Goal: Contribute content

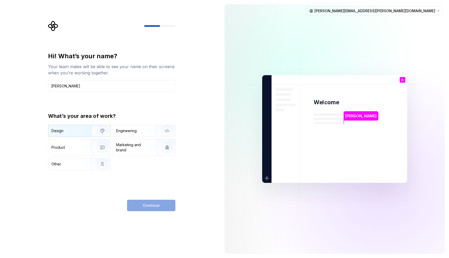
type input "[PERSON_NAME]"
click at [84, 130] on img "button" at bounding box center [98, 130] width 33 height 35
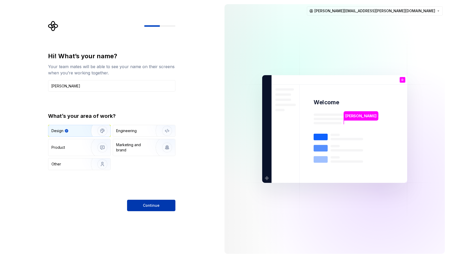
click at [150, 205] on span "Continue" at bounding box center [151, 205] width 17 height 5
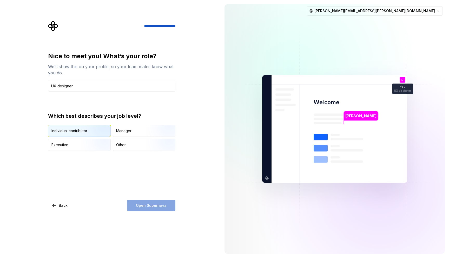
type input "UX designer"
click at [82, 127] on img "button" at bounding box center [97, 137] width 33 height 35
click at [154, 208] on button "Open Supernova" at bounding box center [151, 204] width 48 height 11
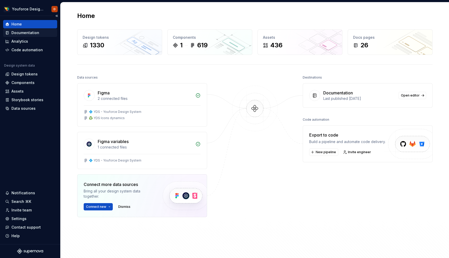
click at [26, 32] on div "Documentation" at bounding box center [25, 32] width 28 height 5
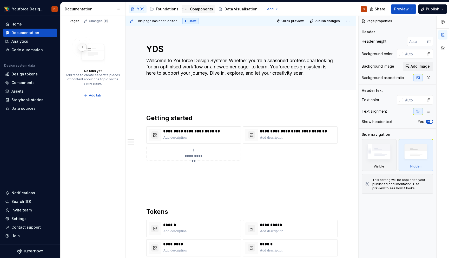
click at [203, 9] on div "Components" at bounding box center [201, 8] width 23 height 5
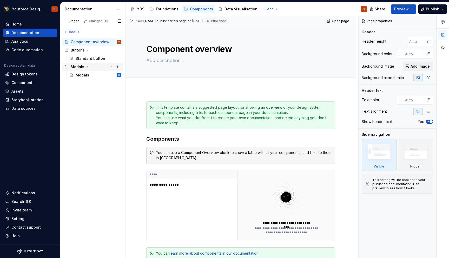
click at [75, 68] on div "Modals" at bounding box center [78, 66] width 14 height 5
click at [81, 75] on div "Modals" at bounding box center [83, 74] width 14 height 5
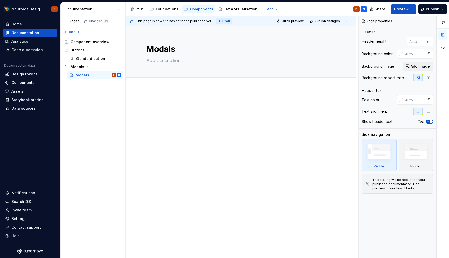
click at [211, 87] on div at bounding box center [240, 82] width 230 height 11
click at [173, 110] on div at bounding box center [240, 111] width 188 height 20
click at [167, 104] on p at bounding box center [240, 104] width 188 height 6
type textarea "*"
click at [153, 83] on span "Add tab" at bounding box center [159, 83] width 12 height 4
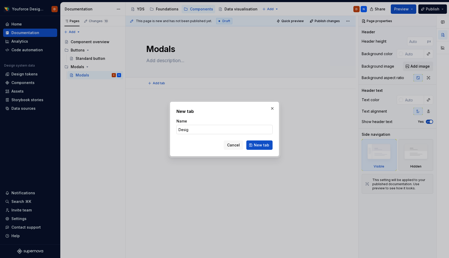
type input "Design"
click button "New tab" at bounding box center [259, 144] width 26 height 9
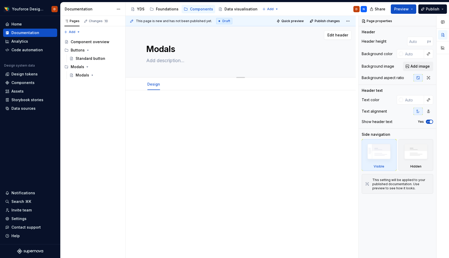
type textarea "*"
click at [175, 85] on span "Add tab" at bounding box center [178, 84] width 12 height 4
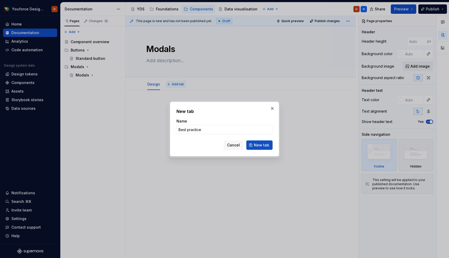
type input "Best practices"
click button "New tab" at bounding box center [259, 144] width 26 height 9
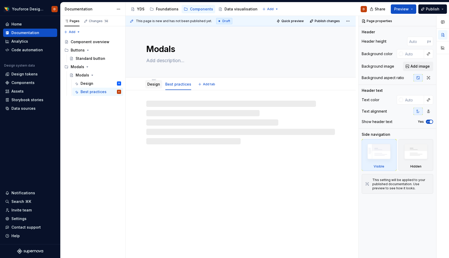
click at [153, 83] on link "Design" at bounding box center [153, 84] width 13 height 4
click at [180, 82] on div "Best practices" at bounding box center [178, 84] width 26 height 5
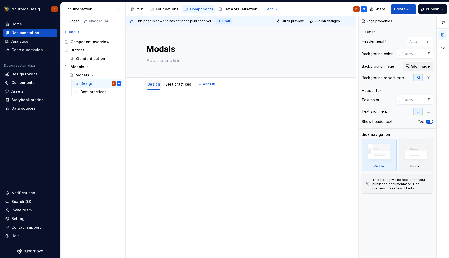
click at [155, 84] on link "Design" at bounding box center [153, 84] width 13 height 4
type textarea "*"
click at [171, 110] on div at bounding box center [240, 113] width 188 height 20
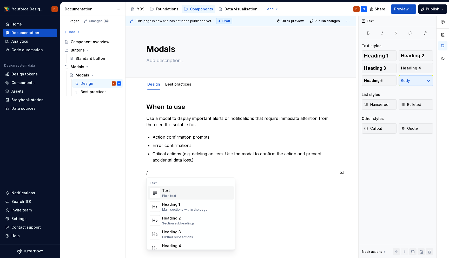
scroll to position [1, 0]
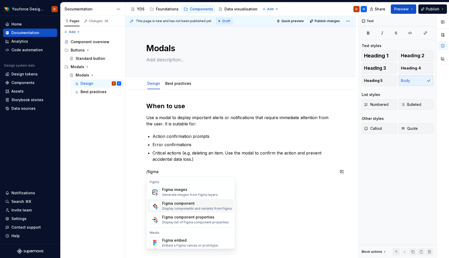
click at [187, 204] on div "Figma component" at bounding box center [197, 202] width 70 height 5
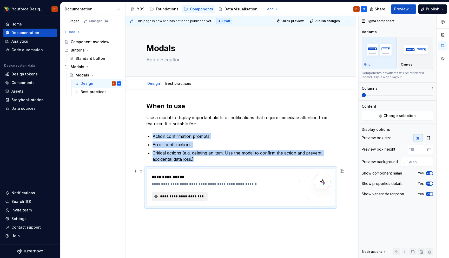
click at [185, 196] on span "**********" at bounding box center [181, 195] width 45 height 5
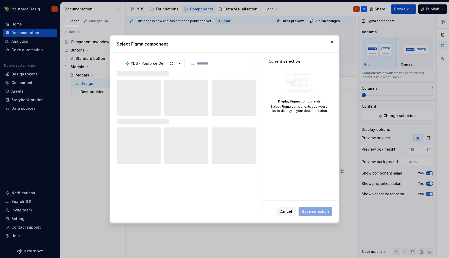
type textarea "*"
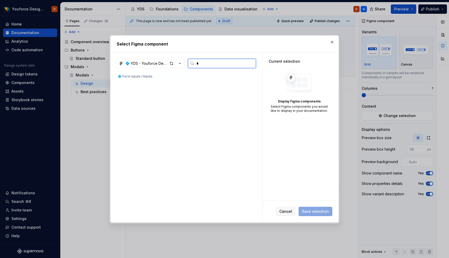
scroll to position [0, 0]
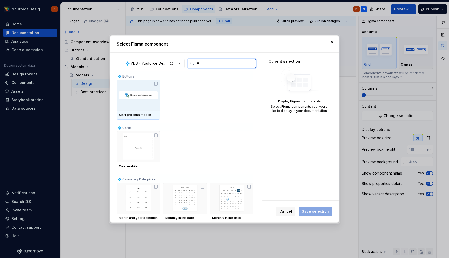
type input "*"
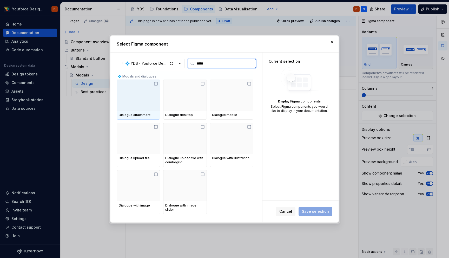
type input "******"
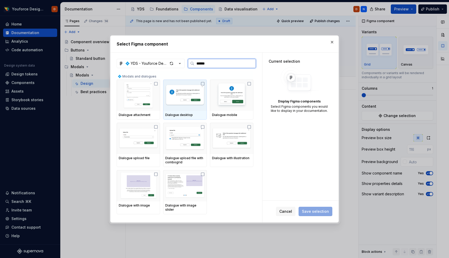
click at [204, 84] on icon at bounding box center [202, 84] width 4 height 4
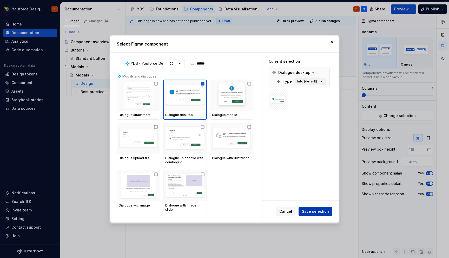
click at [314, 213] on span "Save selection" at bounding box center [315, 210] width 27 height 5
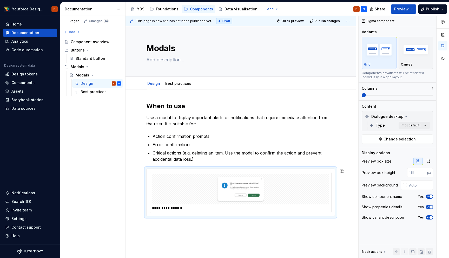
scroll to position [42, 0]
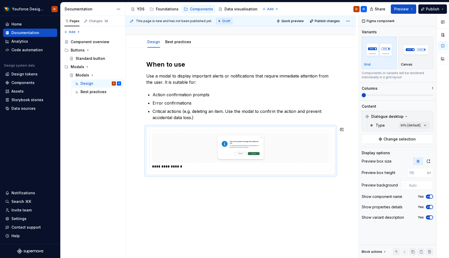
click at [140, 193] on div "**********" at bounding box center [240, 153] width 230 height 210
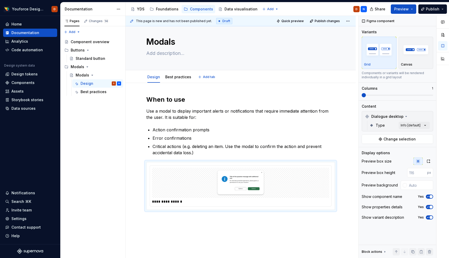
scroll to position [5, 0]
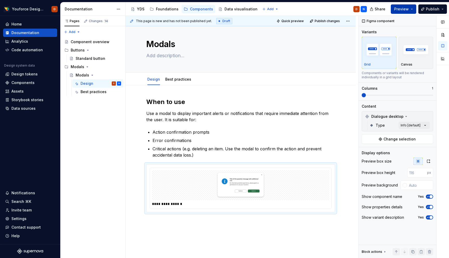
click at [401, 8] on span "Preview" at bounding box center [401, 8] width 15 height 5
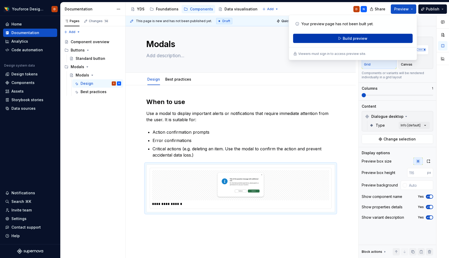
click at [354, 38] on span "Build preview" at bounding box center [354, 38] width 25 height 5
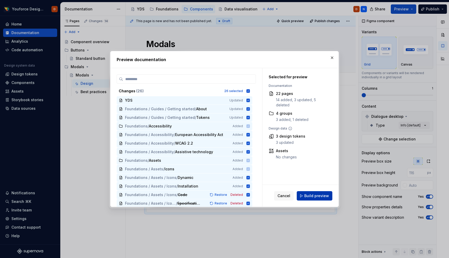
click at [317, 194] on span "Build preview" at bounding box center [316, 195] width 25 height 5
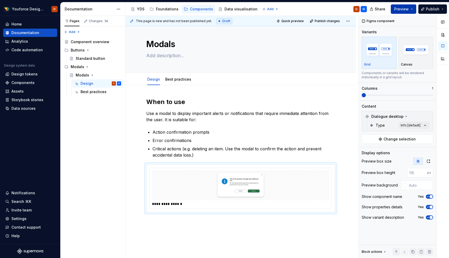
click at [406, 9] on span "Preview" at bounding box center [401, 8] width 15 height 5
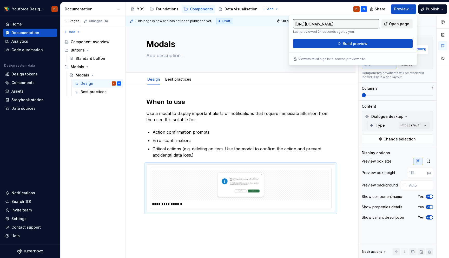
click at [395, 24] on span "Open page" at bounding box center [399, 23] width 20 height 5
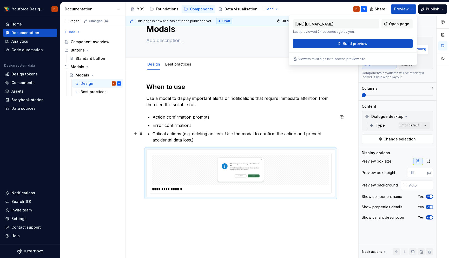
scroll to position [0, 0]
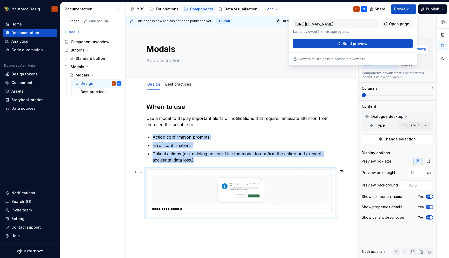
click at [171, 191] on div at bounding box center [240, 190] width 177 height 30
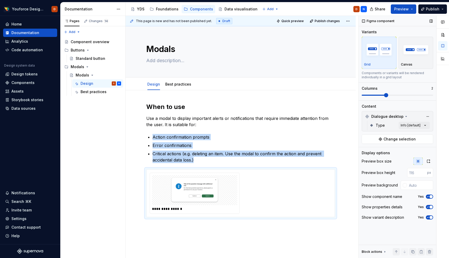
click at [387, 96] on span at bounding box center [386, 95] width 4 height 4
click at [361, 97] on span at bounding box center [363, 95] width 4 height 4
click at [384, 95] on span at bounding box center [386, 95] width 4 height 4
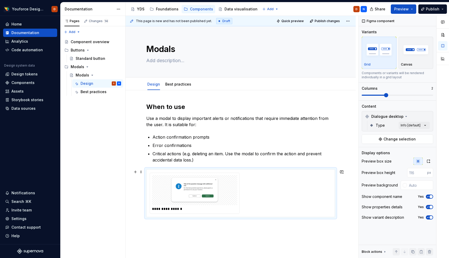
click at [280, 189] on div "**********" at bounding box center [241, 192] width 182 height 41
click at [394, 139] on span "Change selection" at bounding box center [399, 138] width 32 height 5
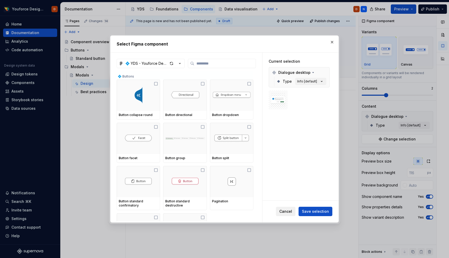
click at [288, 211] on span "Cancel" at bounding box center [285, 210] width 13 height 5
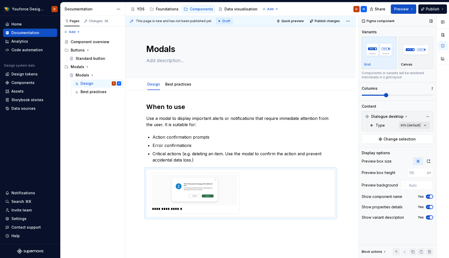
click at [426, 124] on div "Comments Open comments No comments yet Select ‘Comment’ from the block context …" at bounding box center [403, 137] width 90 height 242
click at [420, 134] on span "button" at bounding box center [420, 134] width 3 height 3
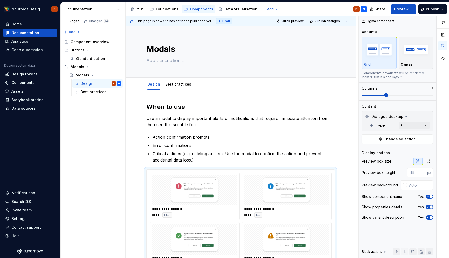
click at [332, 149] on html "Youforce Design System D Home Documentation Analytics Code automation Design sy…" at bounding box center [224, 129] width 449 height 258
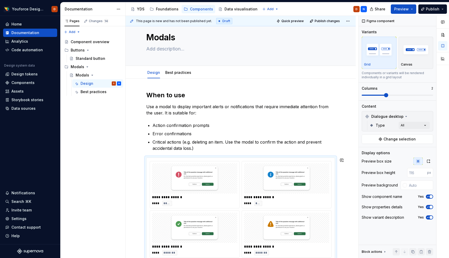
scroll to position [10, 0]
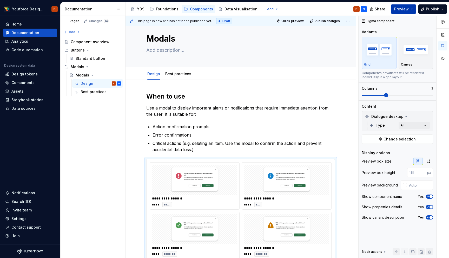
click at [412, 9] on button "Preview" at bounding box center [402, 8] width 25 height 9
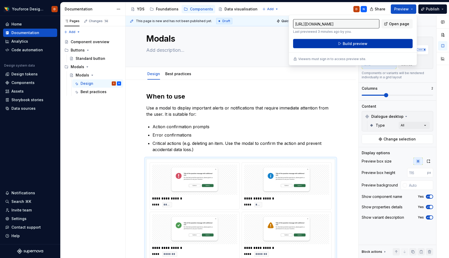
click at [348, 44] on span "Build preview" at bounding box center [354, 43] width 25 height 5
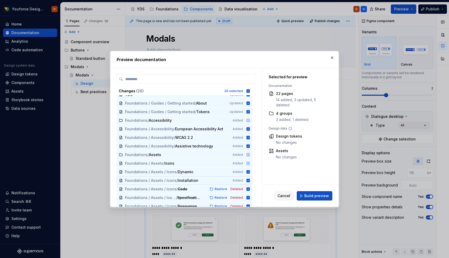
scroll to position [0, 0]
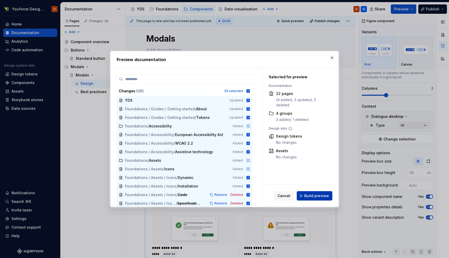
click at [315, 196] on span "Build preview" at bounding box center [316, 195] width 25 height 5
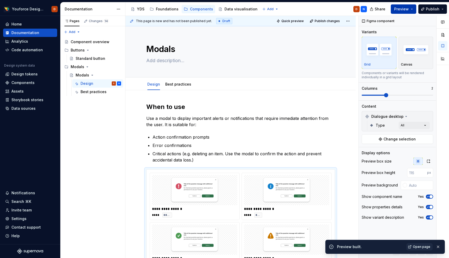
click at [402, 9] on span "Preview" at bounding box center [401, 8] width 15 height 5
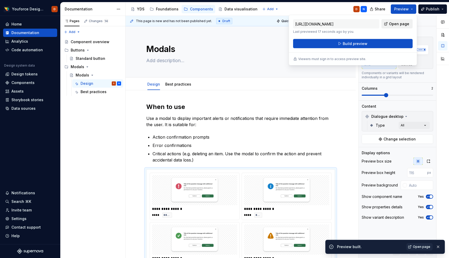
click at [395, 23] on span "Open page" at bounding box center [399, 23] width 20 height 5
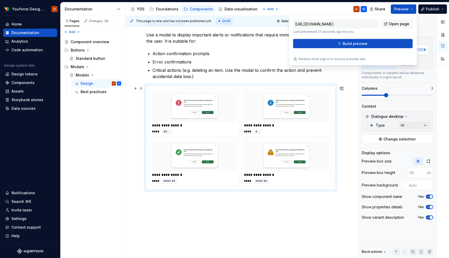
scroll to position [89, 0]
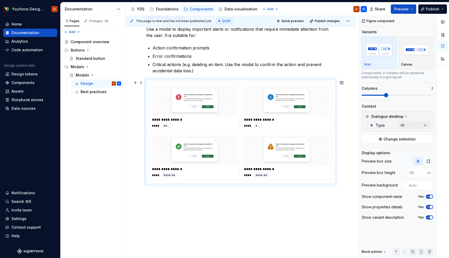
click at [146, 91] on div "**********" at bounding box center [240, 131] width 188 height 103
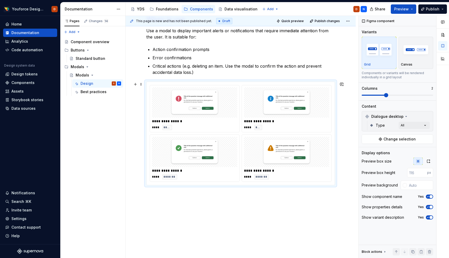
scroll to position [98, 0]
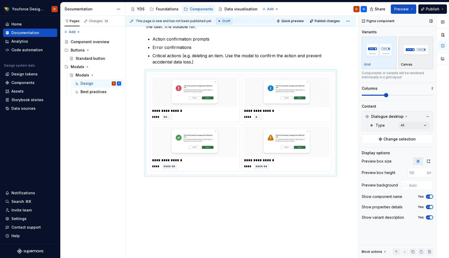
click at [417, 48] on img "button" at bounding box center [416, 49] width 30 height 19
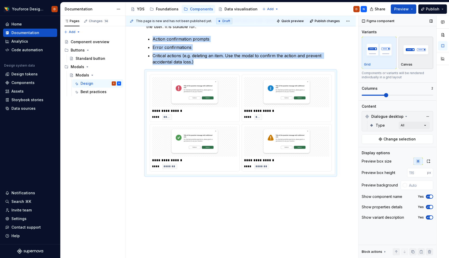
scroll to position [57, 0]
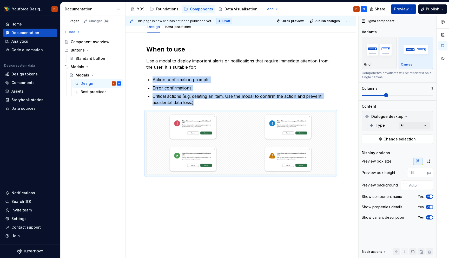
click at [407, 8] on span "Preview" at bounding box center [401, 8] width 15 height 5
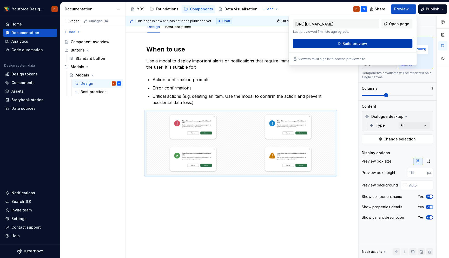
click at [357, 44] on span "Build preview" at bounding box center [354, 43] width 25 height 5
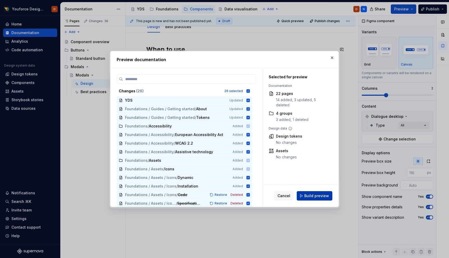
click at [311, 194] on span "Build preview" at bounding box center [316, 195] width 25 height 5
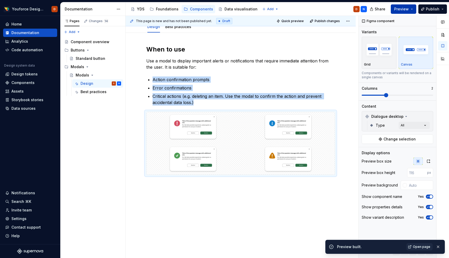
click at [405, 9] on span "Preview" at bounding box center [401, 8] width 15 height 5
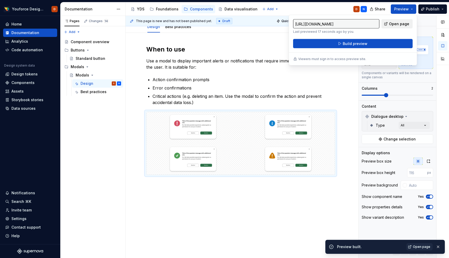
click at [396, 24] on span "Open page" at bounding box center [399, 23] width 20 height 5
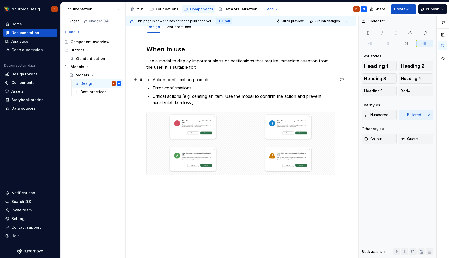
click at [325, 81] on p "Action confirmation prompts" at bounding box center [243, 79] width 182 height 6
click at [344, 126] on div "When to use Use a modal to display important alerts or notifications that requi…" at bounding box center [240, 145] width 230 height 225
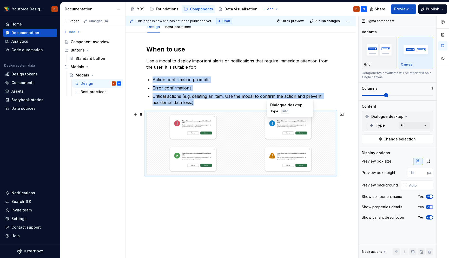
click at [301, 124] on img at bounding box center [288, 127] width 89 height 26
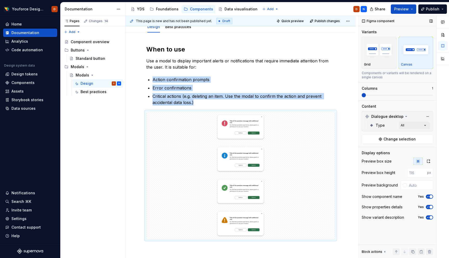
click at [366, 97] on span at bounding box center [363, 95] width 4 height 4
click at [361, 96] on span at bounding box center [363, 95] width 4 height 4
click at [377, 49] on img "button" at bounding box center [379, 49] width 30 height 19
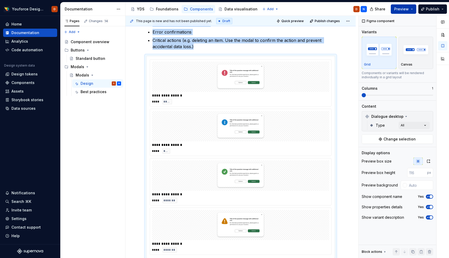
click at [409, 9] on button "Preview" at bounding box center [402, 8] width 25 height 9
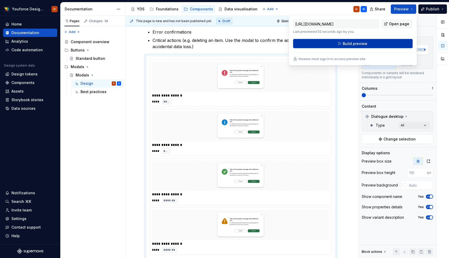
click at [363, 42] on span "Build preview" at bounding box center [354, 43] width 25 height 5
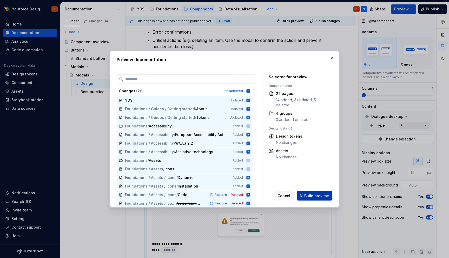
click at [317, 195] on span "Build preview" at bounding box center [316, 195] width 25 height 5
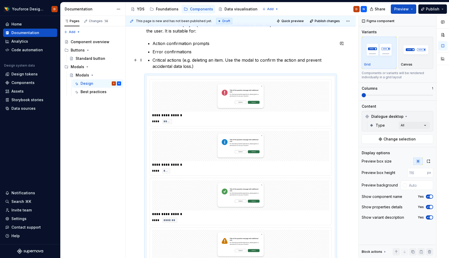
scroll to position [96, 0]
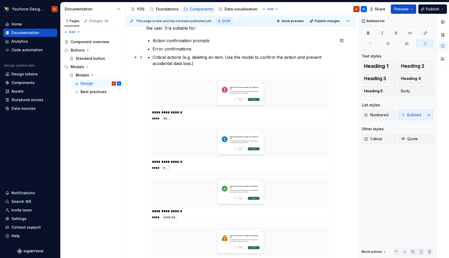
click at [192, 60] on p "Critical actions (e.g. deleting an item. Use the modal to confirm the action an…" at bounding box center [243, 60] width 182 height 12
click at [201, 63] on p "Critical actions (e.g. deleting an item. Use the modal to confirm the action an…" at bounding box center [243, 60] width 182 height 12
click at [200, 63] on p "Critical actions (e.g. deleting an item. Use the modal to confirm the action an…" at bounding box center [243, 60] width 182 height 12
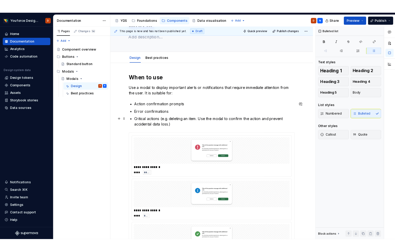
scroll to position [0, 0]
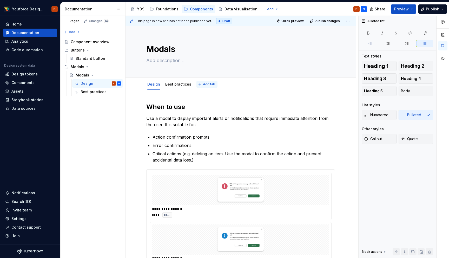
click at [206, 84] on span "Add tab" at bounding box center [209, 84] width 12 height 4
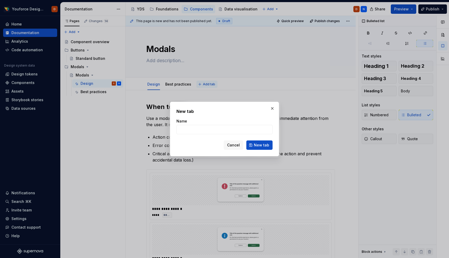
type textarea "*"
type input "Specifications"
click button "New tab" at bounding box center [259, 144] width 26 height 9
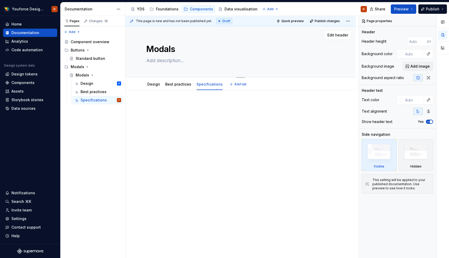
click at [166, 65] on div "Modals" at bounding box center [240, 51] width 188 height 51
click at [166, 60] on textarea at bounding box center [239, 60] width 188 height 8
paste textarea "Definition: A modal is a popup dialogue that temporarily interrupts the main wo…"
type textarea "*"
type textarea "Definition: A modal is a popup dialogue that temporarily interrupts the main wo…"
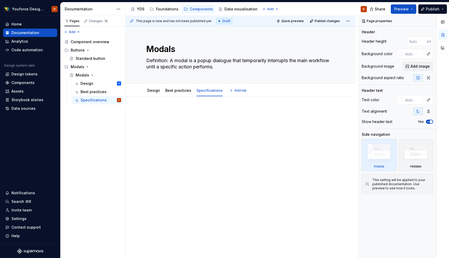
type textarea "*"
type textarea "Definition: A modal is a popup dialogue that temporarily interrupts the main wo…"
click at [175, 131] on div at bounding box center [240, 122] width 188 height 26
type textarea "*"
click at [185, 112] on p at bounding box center [240, 112] width 188 height 6
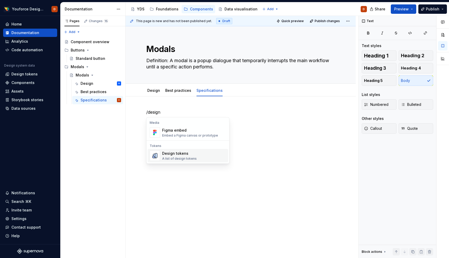
click at [175, 159] on div "A list of design tokens" at bounding box center [179, 158] width 35 height 4
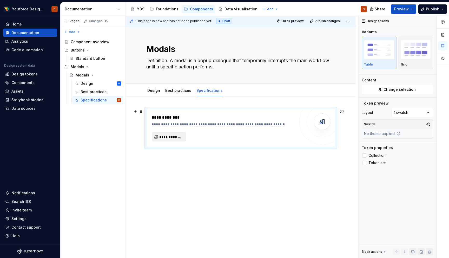
click at [166, 137] on span "**********" at bounding box center [170, 136] width 23 height 5
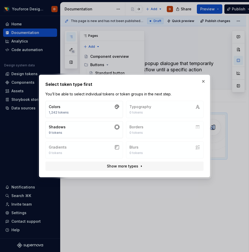
type textarea "*"
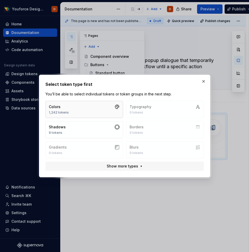
click at [84, 107] on button "Colors 1,242 tokens" at bounding box center [84, 109] width 78 height 17
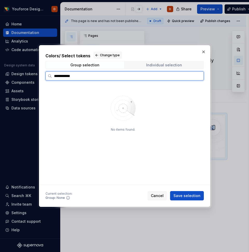
type input "**********"
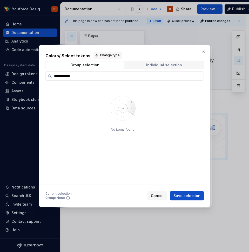
click at [149, 64] on div "Individual selection" at bounding box center [164, 65] width 36 height 4
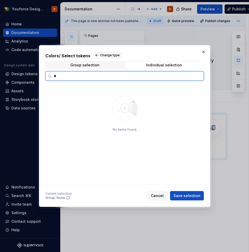
type input "*"
click at [94, 76] on input "**********" at bounding box center [128, 75] width 152 height 5
type input "*******"
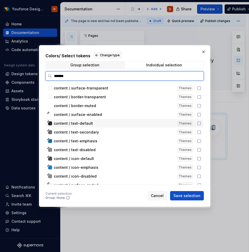
click at [200, 124] on icon at bounding box center [199, 124] width 4 height 4
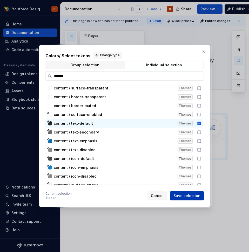
click at [185, 195] on span "Save selection" at bounding box center [186, 195] width 27 height 5
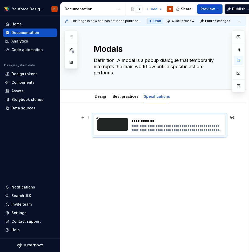
click at [188, 120] on div "**********" at bounding box center [176, 120] width 90 height 5
click at [108, 125] on div at bounding box center [112, 124] width 31 height 12
click at [159, 125] on div "**********" at bounding box center [176, 128] width 90 height 8
click at [135, 126] on div "**********" at bounding box center [176, 128] width 90 height 8
click at [121, 124] on div at bounding box center [112, 124] width 31 height 12
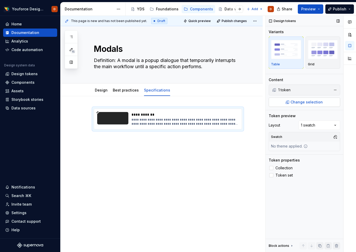
click at [299, 103] on span "Change selection" at bounding box center [306, 102] width 32 height 5
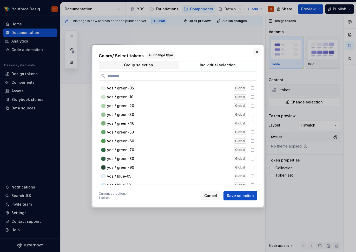
click at [259, 53] on button "button" at bounding box center [256, 51] width 7 height 7
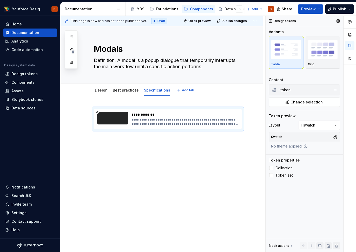
type textarea "*"
click at [311, 125] on div "Comments Open comments No comments yet Select ‘Comment’ from the block context …" at bounding box center [310, 134] width 90 height 237
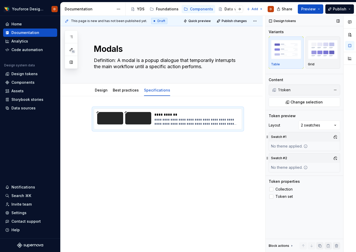
click at [288, 144] on div "No theme applied." at bounding box center [289, 146] width 41 height 9
click at [336, 137] on button "button" at bounding box center [334, 136] width 7 height 7
type input "li"
click at [282, 163] on div "Suggestions" at bounding box center [282, 165] width 4 height 4
click at [306, 136] on div "Comments Open comments No comments yet Select ‘Comment’ from the block context …" at bounding box center [310, 134] width 90 height 237
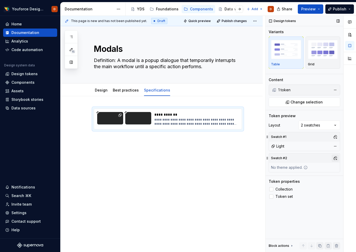
click at [336, 157] on button "button" at bounding box center [334, 158] width 7 height 7
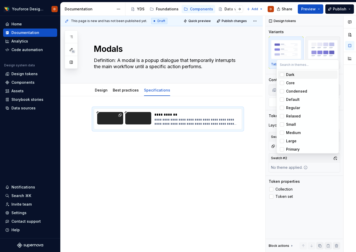
click at [282, 74] on div "Suggestions" at bounding box center [282, 75] width 4 height 4
click at [347, 164] on div at bounding box center [349, 134] width 12 height 237
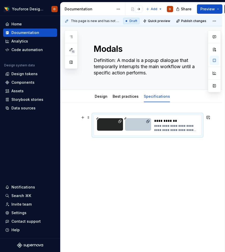
click at [117, 130] on div at bounding box center [110, 124] width 26 height 12
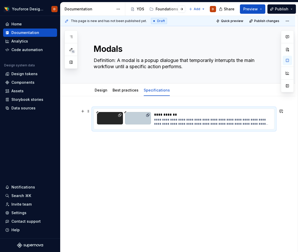
click at [168, 122] on div "**********" at bounding box center [212, 122] width 117 height 8
drag, startPoint x: 156, startPoint y: 119, endPoint x: 221, endPoint y: 125, distance: 65.7
click at [221, 125] on div "**********" at bounding box center [212, 122] width 117 height 8
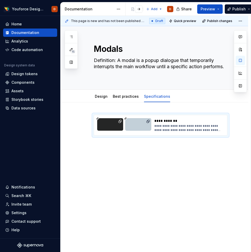
click at [202, 181] on div "**********" at bounding box center [153, 160] width 187 height 115
click at [90, 166] on div "**********" at bounding box center [153, 160] width 187 height 115
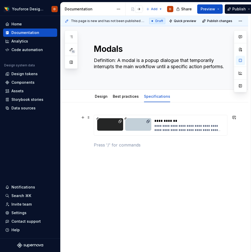
click at [76, 132] on div "**********" at bounding box center [153, 167] width 187 height 128
click at [76, 93] on div "Design Best practices Specifications Add tab" at bounding box center [153, 96] width 187 height 13
click at [215, 94] on div "Design Best practices Specifications Add tab" at bounding box center [161, 96] width 140 height 11
click at [20, 50] on div "Code automation" at bounding box center [26, 49] width 31 height 5
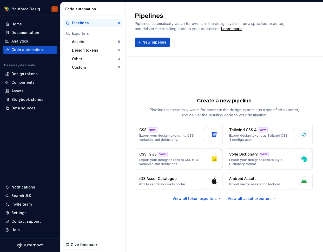
click at [125, 81] on div "Pipelines 0 Exporters Assets 8 Design tokens 11 Other 3 Custom 0" at bounding box center [92, 127] width 65 height 222
click at [223, 208] on div "Create a new pipeline Pipelines automatically watch for events in the design sy…" at bounding box center [224, 149] width 179 height 167
click at [164, 90] on div "Create a new pipeline Pipelines automatically watch for events in the design sy…" at bounding box center [224, 149] width 179 height 167
click at [288, 74] on div "Create a new pipeline Pipelines automatically watch for events in the design sy…" at bounding box center [224, 149] width 179 height 167
click at [141, 83] on div "Create a new pipeline Pipelines automatically watch for events in the design sy…" at bounding box center [224, 149] width 179 height 167
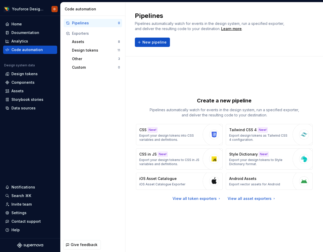
click at [137, 82] on div "Create a new pipeline Pipelines automatically watch for events in the design sy…" at bounding box center [224, 149] width 179 height 167
click at [129, 62] on div "Create a new pipeline Pipelines automatically watch for events in the design sy…" at bounding box center [223, 155] width 197 height 196
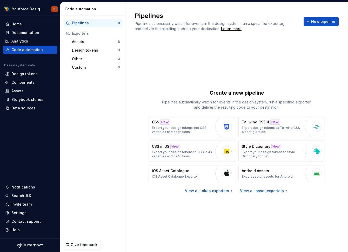
click at [138, 70] on div "Create a new pipeline Pipelines automatically watch for events in the design sy…" at bounding box center [237, 141] width 204 height 182
click at [334, 69] on div "Create a new pipeline Pipelines automatically watch for events in the design sy…" at bounding box center [237, 141] width 204 height 182
click at [157, 72] on div "Create a new pipeline Pipelines automatically watch for events in the design sy…" at bounding box center [237, 141] width 204 height 182
click at [21, 33] on div "Documentation" at bounding box center [25, 32] width 28 height 5
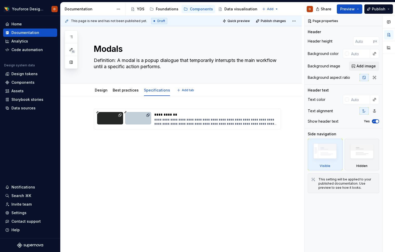
click at [264, 86] on div "Design Best practices Specifications Add tab" at bounding box center [187, 90] width 193 height 11
click at [76, 88] on div "Design Best practices Specifications Add tab" at bounding box center [180, 90] width 241 height 13
click at [72, 90] on div "Design Best practices Specifications Add tab" at bounding box center [180, 90] width 241 height 13
click at [201, 203] on div "**********" at bounding box center [180, 160] width 241 height 128
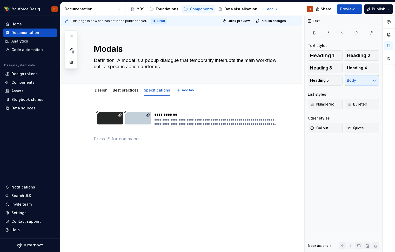
type textarea "*"
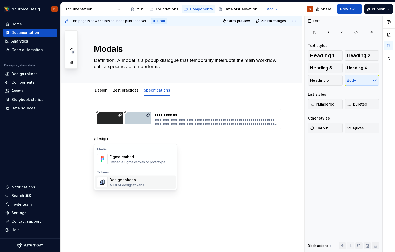
click at [121, 180] on div "Design tokens" at bounding box center [127, 180] width 35 height 5
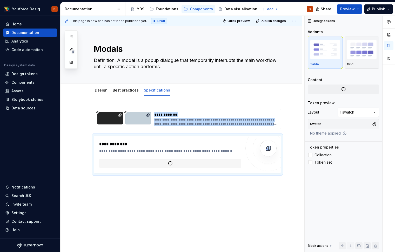
type textarea "*"
click at [119, 168] on button "**********" at bounding box center [116, 163] width 34 height 9
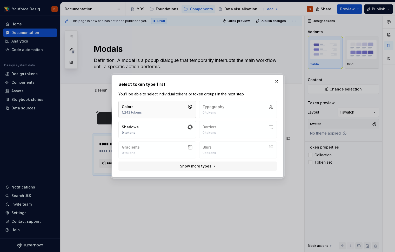
click at [171, 101] on button "Colors 1,242 tokens" at bounding box center [157, 109] width 78 height 17
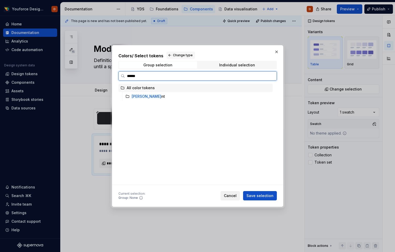
type input "*******"
click at [137, 98] on mark "content" at bounding box center [139, 96] width 14 height 4
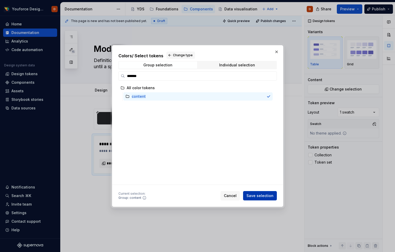
click at [262, 195] on span "Save selection" at bounding box center [259, 195] width 27 height 5
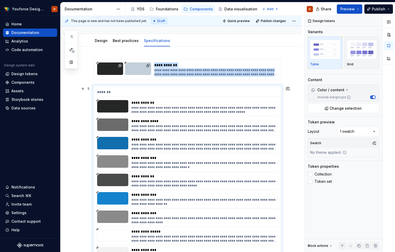
scroll to position [49, 0]
click at [375, 246] on button "button" at bounding box center [375, 245] width 7 height 7
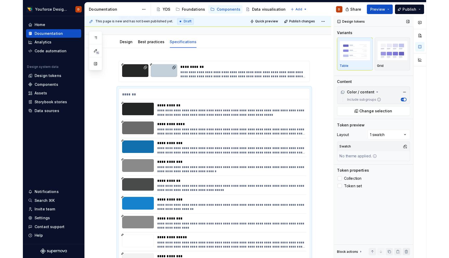
scroll to position [0, 0]
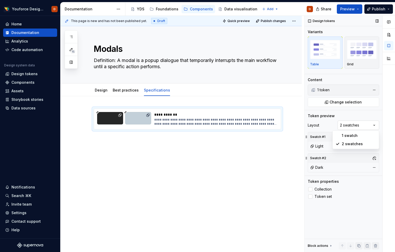
click at [360, 124] on div "Comments Open comments No comments yet Select ‘Comment’ from the block context …" at bounding box center [350, 134] width 90 height 237
click at [377, 124] on div "Comments Open comments No comments yet Select ‘Comment’ from the block context …" at bounding box center [350, 134] width 90 height 237
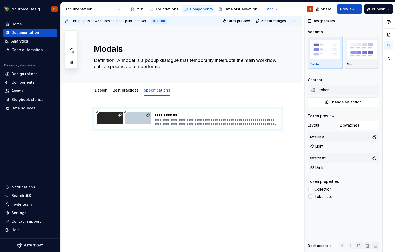
click at [374, 123] on div "Comments Open comments No comments yet Select ‘Comment’ from the block context …" at bounding box center [350, 134] width 90 height 237
click at [121, 91] on link "Best practices" at bounding box center [126, 90] width 26 height 4
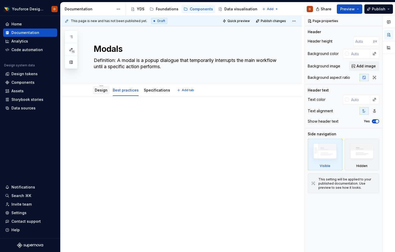
click at [101, 92] on link "Design" at bounding box center [101, 90] width 13 height 4
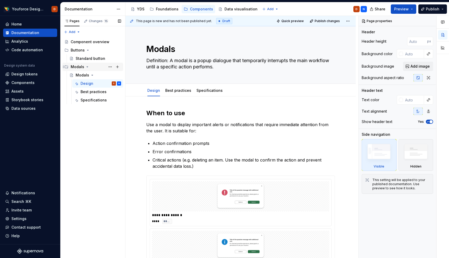
click at [76, 67] on div "Modals" at bounding box center [78, 66] width 14 height 5
type textarea "*"
